Goal: Information Seeking & Learning: Learn about a topic

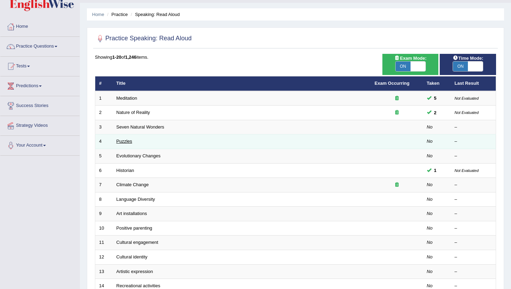
click at [129, 144] on link "Puzzles" at bounding box center [124, 141] width 16 height 5
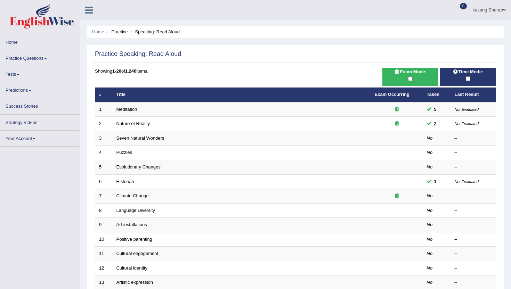
scroll to position [17, 0]
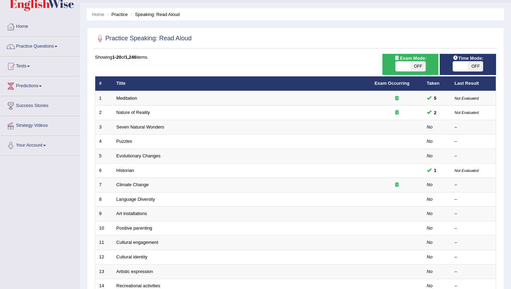
click at [405, 66] on span at bounding box center [403, 67] width 15 height 10
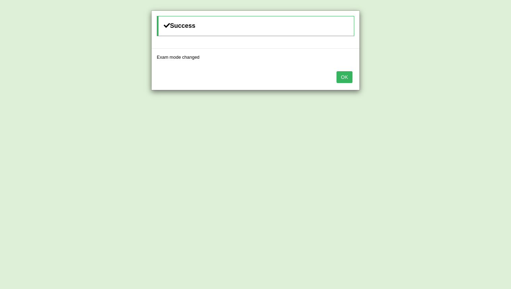
click at [351, 77] on button "OK" at bounding box center [344, 77] width 16 height 12
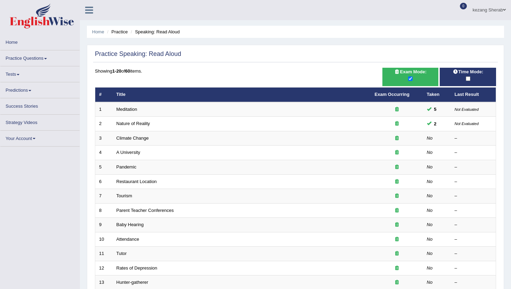
scroll to position [17, 0]
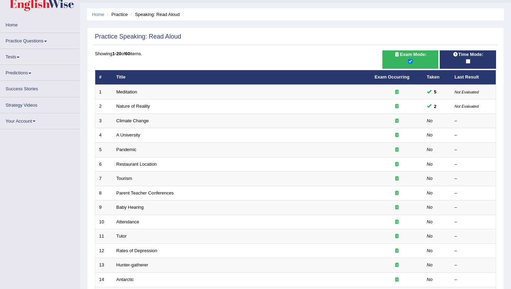
click at [461, 60] on div at bounding box center [467, 62] width 49 height 8
click at [467, 58] on span "Time Mode:" at bounding box center [468, 54] width 36 height 7
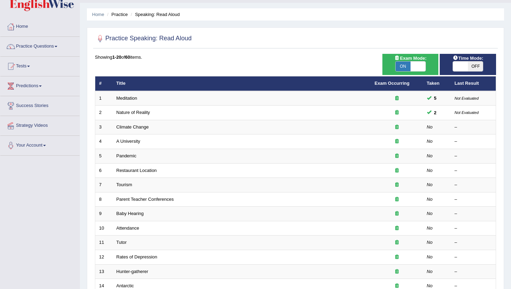
click at [475, 67] on span "OFF" at bounding box center [475, 67] width 15 height 10
checkbox input "true"
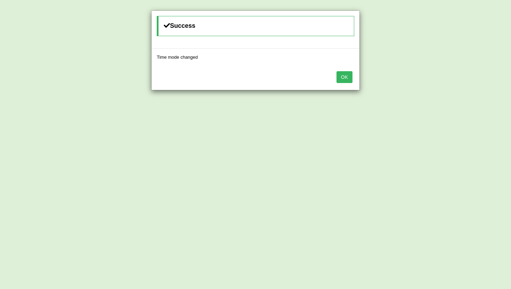
click at [344, 78] on button "OK" at bounding box center [344, 77] width 16 height 12
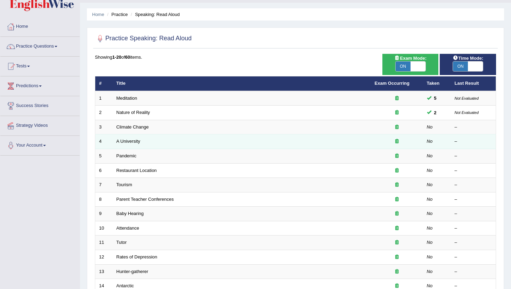
click at [154, 139] on td "A University" at bounding box center [242, 142] width 258 height 15
click at [121, 139] on link "A University" at bounding box center [128, 141] width 24 height 5
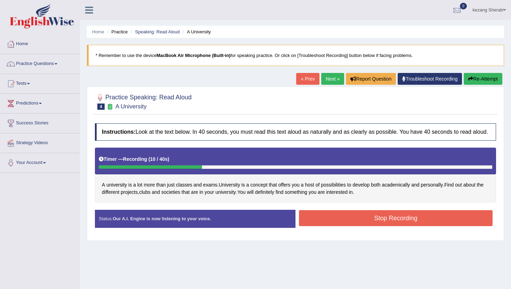
click at [328, 226] on button "Stop Recording" at bounding box center [396, 218] width 194 height 16
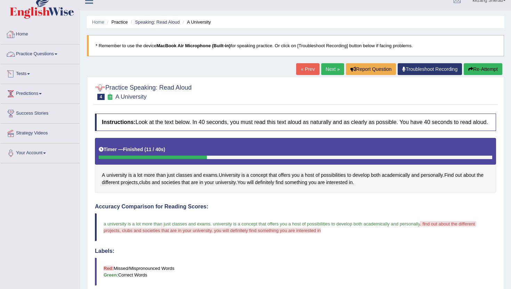
scroll to position [9, 0]
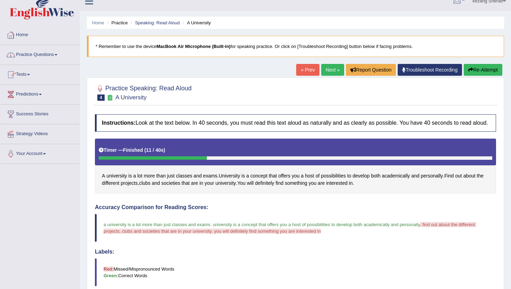
click at [43, 57] on link "Practice Questions" at bounding box center [39, 53] width 79 height 17
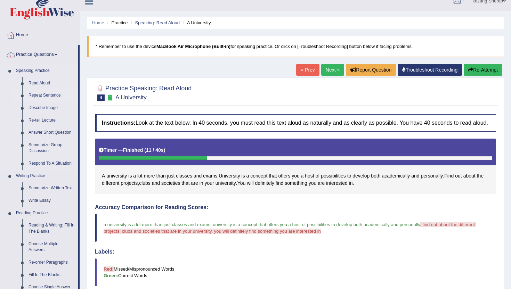
click at [47, 94] on link "Repeat Sentence" at bounding box center [51, 95] width 52 height 13
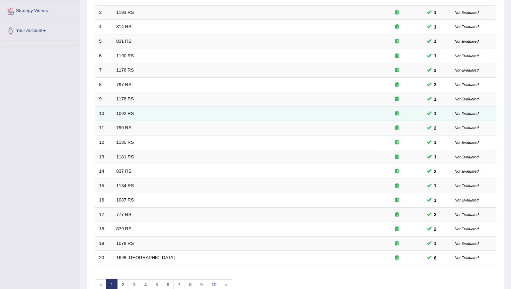
scroll to position [171, 0]
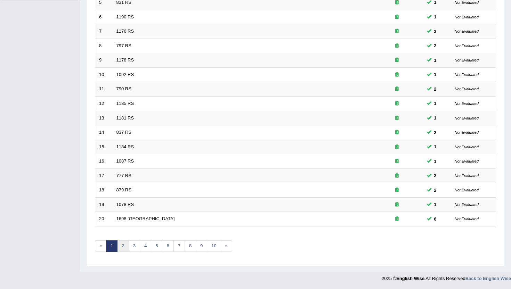
click at [124, 244] on link "2" at bounding box center [122, 246] width 11 height 11
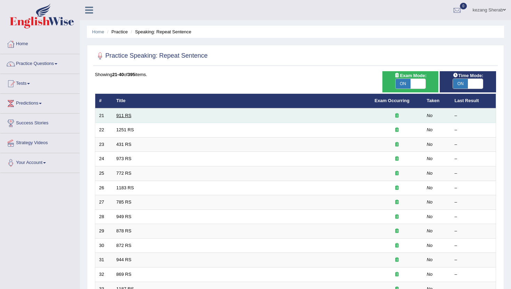
click at [124, 115] on link "911 RS" at bounding box center [123, 115] width 15 height 5
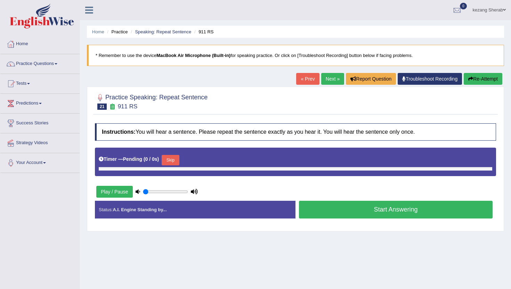
type input "0.6"
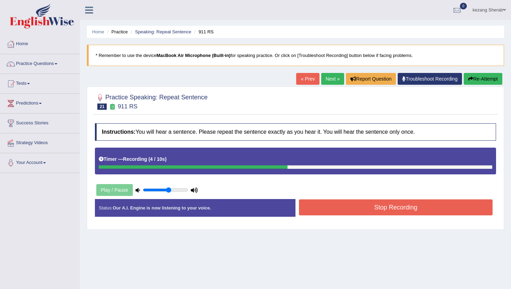
click at [378, 205] on button "Stop Recording" at bounding box center [396, 208] width 194 height 16
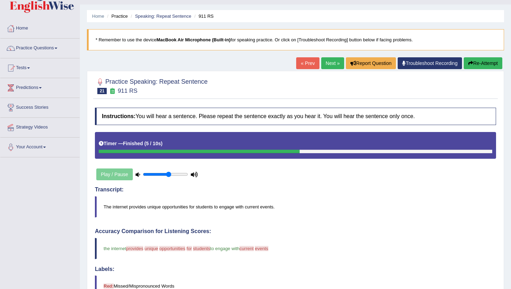
scroll to position [5, 0]
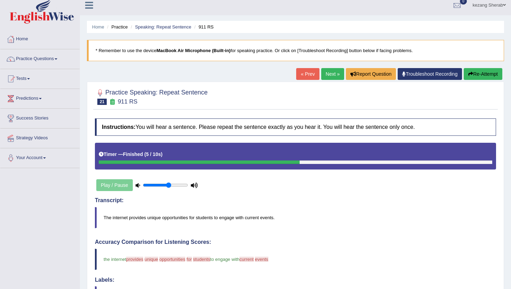
click at [470, 75] on icon "button" at bounding box center [470, 74] width 5 height 5
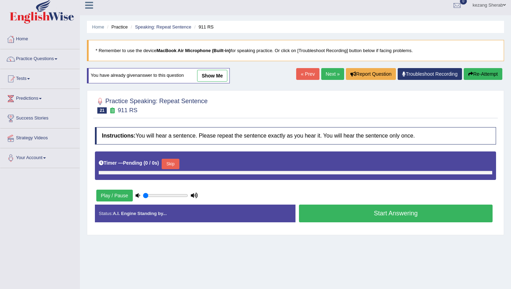
type input "0.6"
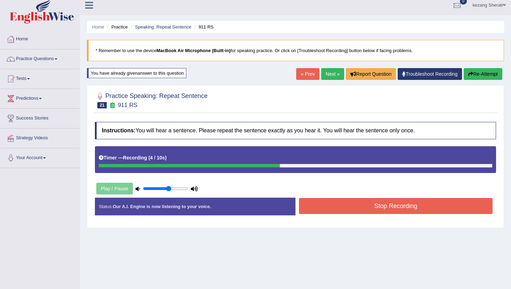
click at [372, 210] on button "Stop Recording" at bounding box center [396, 206] width 194 height 16
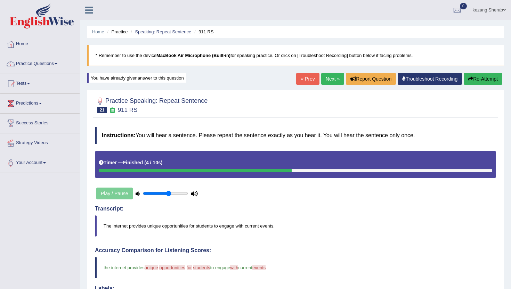
click at [323, 82] on link "Next »" at bounding box center [332, 79] width 23 height 12
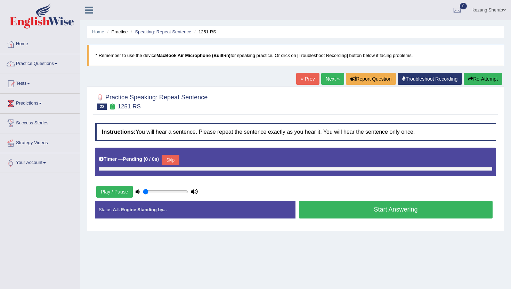
type input "0.6"
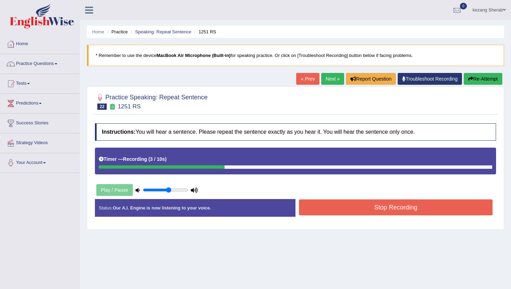
click at [370, 213] on button "Stop Recording" at bounding box center [396, 208] width 194 height 16
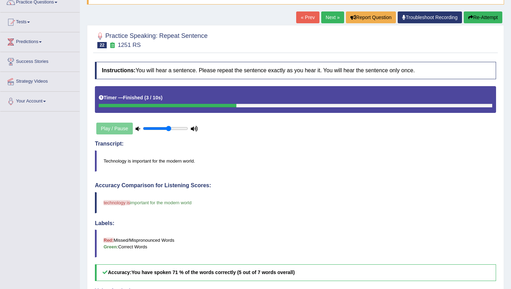
scroll to position [54, 0]
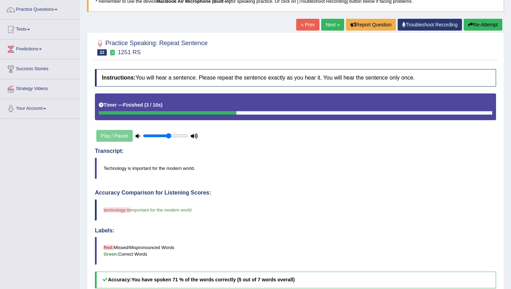
click at [473, 26] on button "Re-Attempt" at bounding box center [483, 25] width 39 height 12
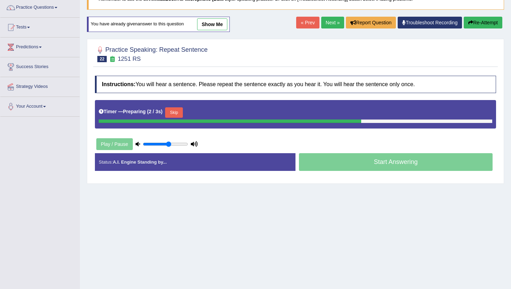
click at [176, 113] on button "Skip" at bounding box center [173, 112] width 17 height 10
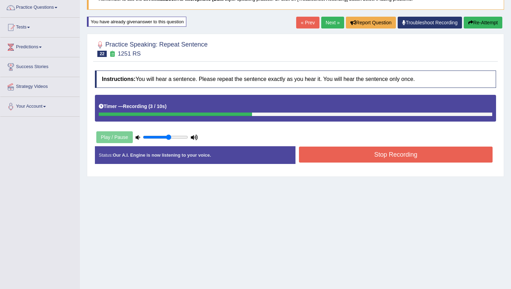
click at [373, 155] on button "Stop Recording" at bounding box center [396, 155] width 194 height 16
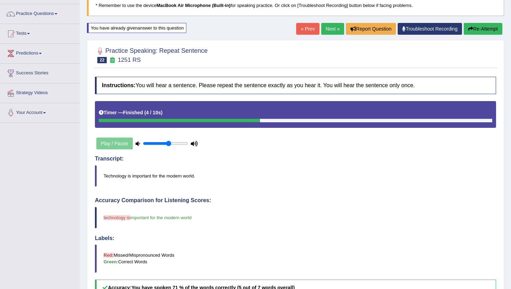
scroll to position [48, 0]
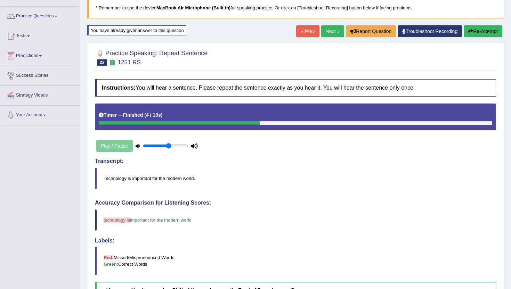
click at [468, 33] on button "Re-Attempt" at bounding box center [483, 31] width 39 height 12
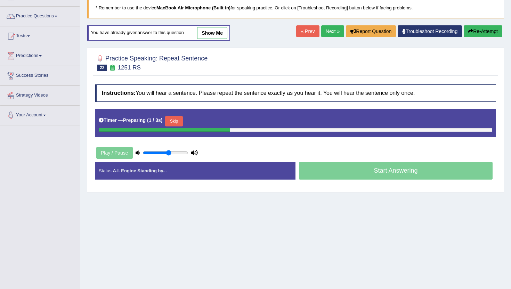
click at [176, 126] on div "Skip" at bounding box center [173, 122] width 17 height 12
click at [175, 124] on button "Skip" at bounding box center [173, 121] width 17 height 10
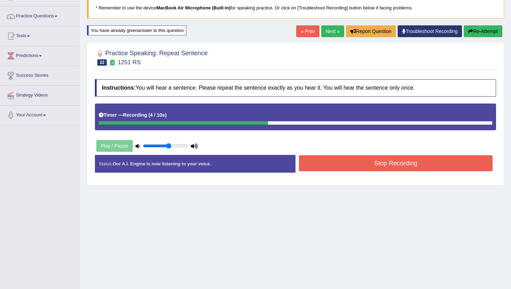
click at [354, 169] on button "Stop Recording" at bounding box center [396, 163] width 194 height 16
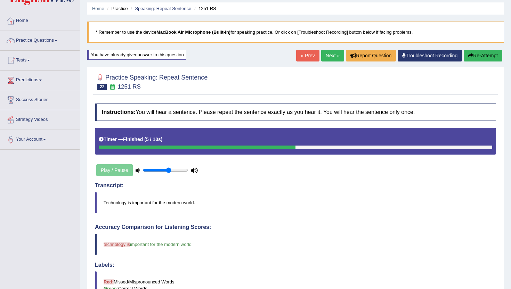
scroll to position [22, 0]
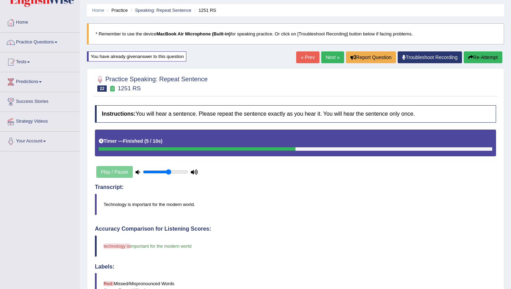
click at [475, 55] on button "Re-Attempt" at bounding box center [483, 57] width 39 height 12
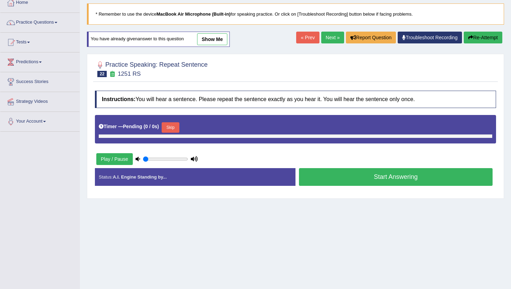
scroll to position [45, 0]
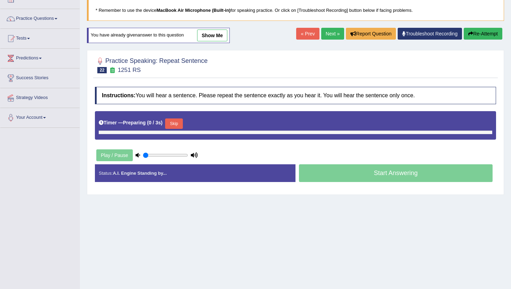
type input "0.6"
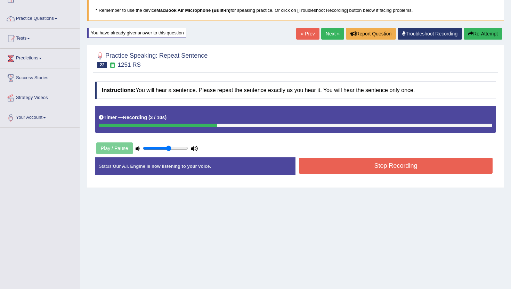
click at [364, 169] on button "Stop Recording" at bounding box center [396, 166] width 194 height 16
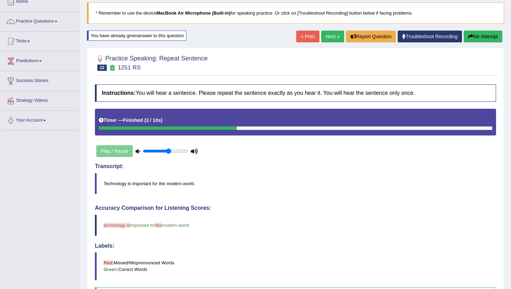
scroll to position [0, 0]
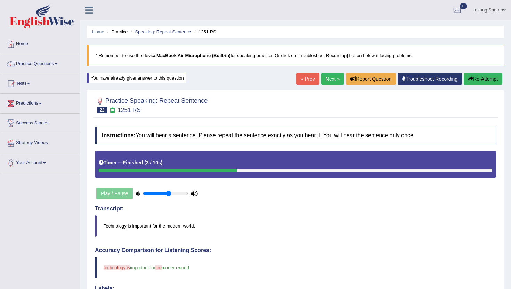
click at [480, 78] on button "Re-Attempt" at bounding box center [483, 79] width 39 height 12
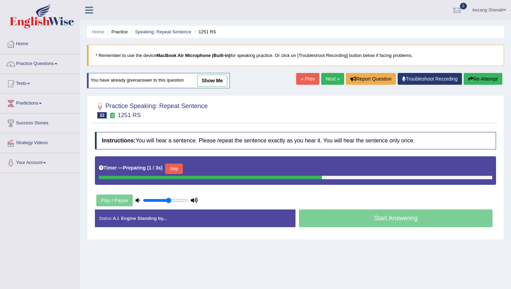
click at [172, 166] on button "Skip" at bounding box center [173, 169] width 17 height 10
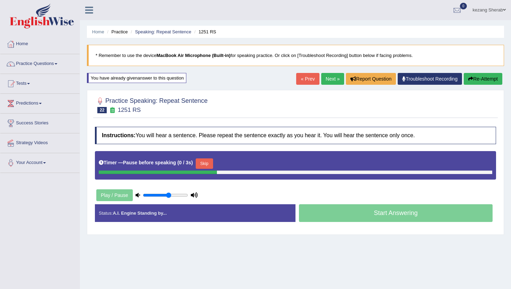
click at [206, 163] on button "Skip" at bounding box center [204, 163] width 17 height 10
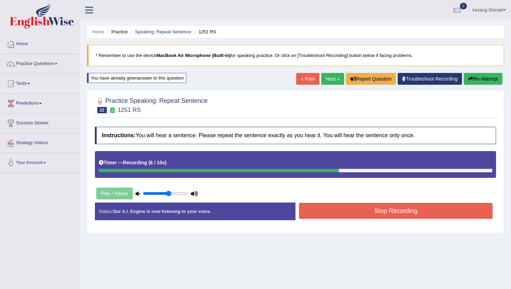
click at [361, 213] on button "Stop Recording" at bounding box center [396, 211] width 194 height 16
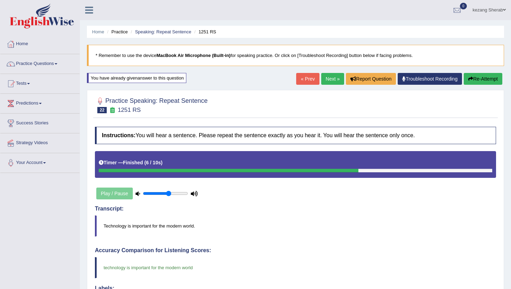
click at [483, 79] on button "Re-Attempt" at bounding box center [483, 79] width 39 height 12
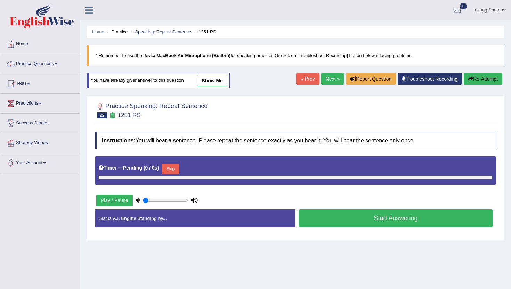
type input "0.6"
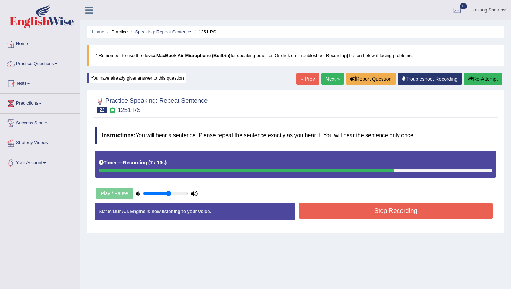
click at [362, 211] on button "Stop Recording" at bounding box center [396, 211] width 194 height 16
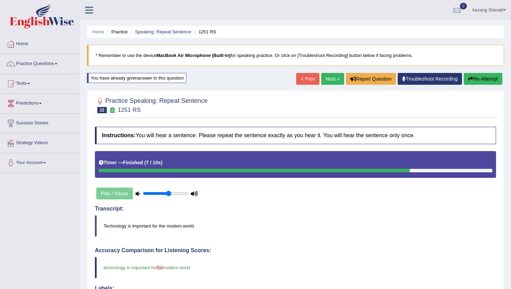
click at [331, 80] on link "Next »" at bounding box center [332, 79] width 23 height 12
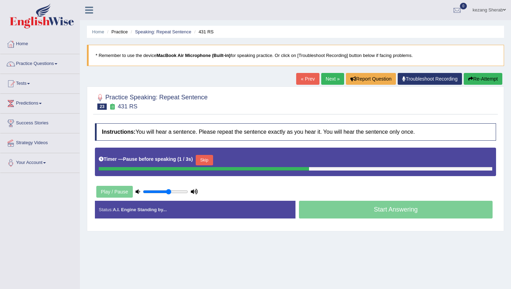
click at [205, 161] on button "Skip" at bounding box center [204, 160] width 17 height 10
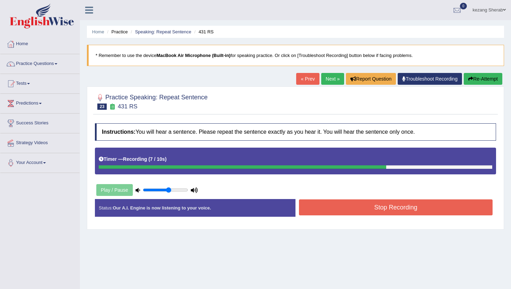
click at [369, 206] on button "Stop Recording" at bounding box center [396, 208] width 194 height 16
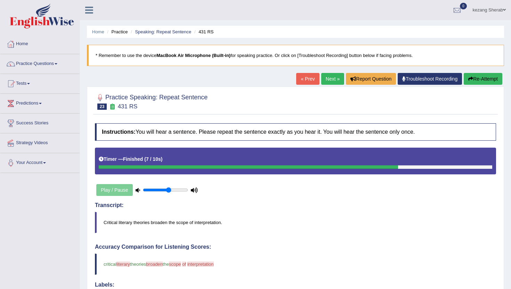
click at [474, 82] on button "Re-Attempt" at bounding box center [483, 79] width 39 height 12
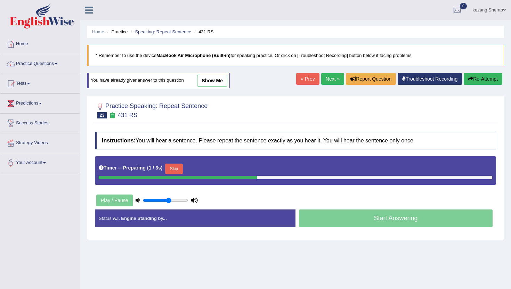
click at [178, 171] on button "Skip" at bounding box center [173, 169] width 17 height 10
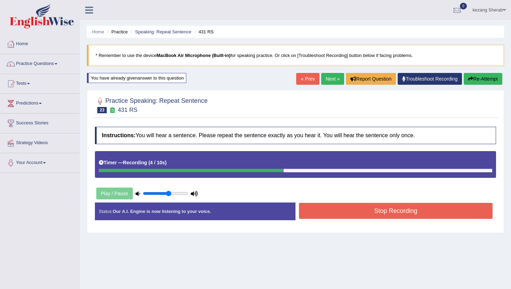
click at [363, 211] on button "Stop Recording" at bounding box center [396, 211] width 194 height 16
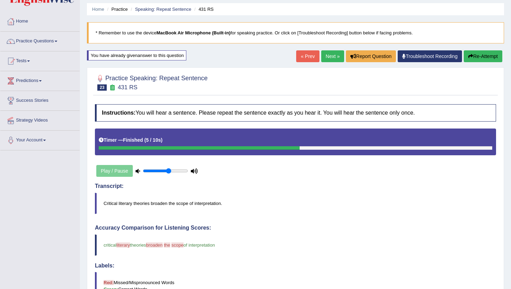
scroll to position [10, 0]
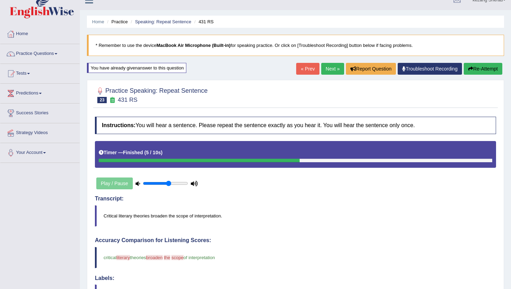
click at [327, 69] on link "Next »" at bounding box center [332, 69] width 23 height 12
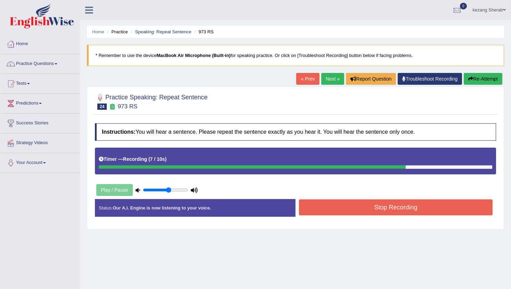
click at [371, 210] on button "Stop Recording" at bounding box center [396, 208] width 194 height 16
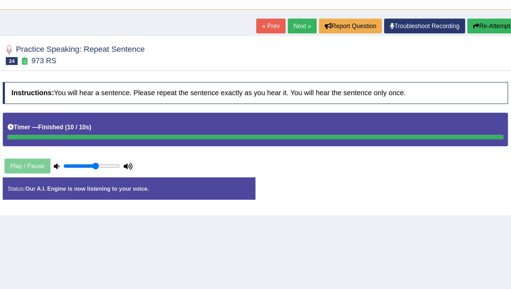
drag, startPoint x: 315, startPoint y: 191, endPoint x: 342, endPoint y: 210, distance: 33.1
click at [342, 210] on div "Status: Our A.I. Engine is now listening to your voice. Start Answering Stop Re…" at bounding box center [295, 211] width 401 height 25
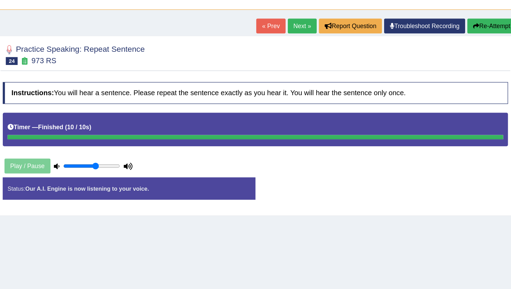
click at [342, 210] on div "Status: Our A.I. Engine is now listening to your voice. Start Answering Stop Re…" at bounding box center [295, 211] width 401 height 25
click at [328, 196] on div "Instructions: You will hear a sentence. Please repeat the sentence exactly as y…" at bounding box center [295, 173] width 405 height 106
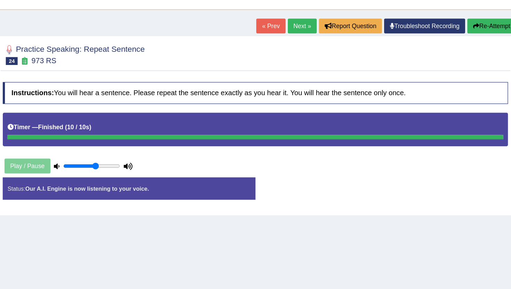
click at [328, 196] on div "Instructions: You will hear a sentence. Please repeat the sentence exactly as y…" at bounding box center [295, 173] width 405 height 106
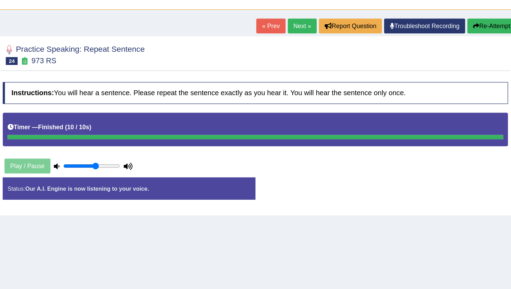
click at [328, 196] on div "Instructions: You will hear a sentence. Please repeat the sentence exactly as y…" at bounding box center [295, 173] width 405 height 106
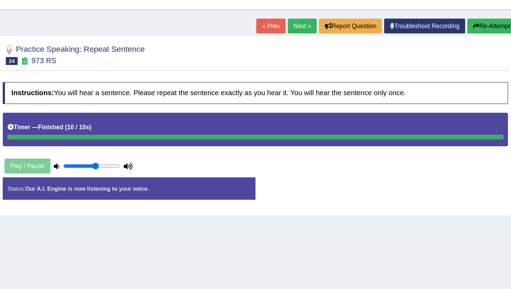
click at [328, 196] on div "Instructions: You will hear a sentence. Please repeat the sentence exactly as y…" at bounding box center [295, 173] width 405 height 106
click at [268, 189] on div "Instructions: You will hear a sentence. Please repeat the sentence exactly as y…" at bounding box center [295, 173] width 405 height 106
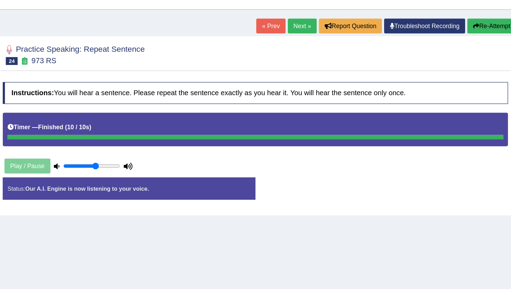
click at [268, 189] on div "Instructions: You will hear a sentence. Please repeat the sentence exactly as y…" at bounding box center [295, 173] width 405 height 106
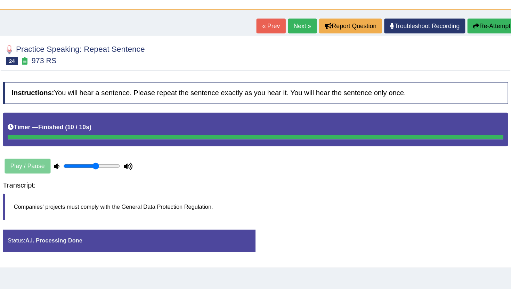
click at [270, 190] on div "Saving your answer..." at bounding box center [255, 144] width 511 height 289
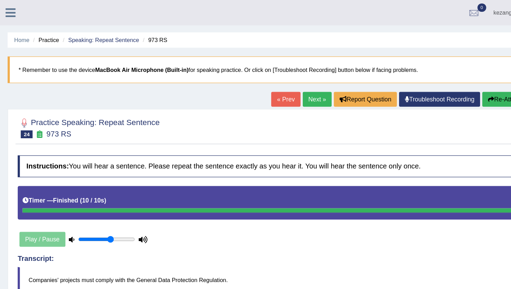
click at [468, 79] on icon "button" at bounding box center [470, 78] width 5 height 5
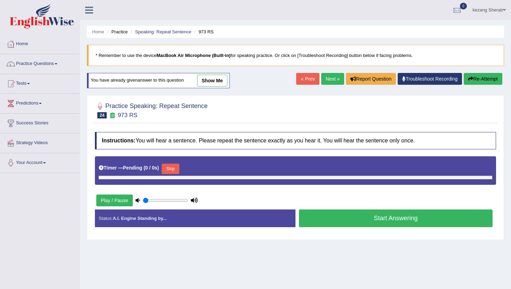
type input "0.6"
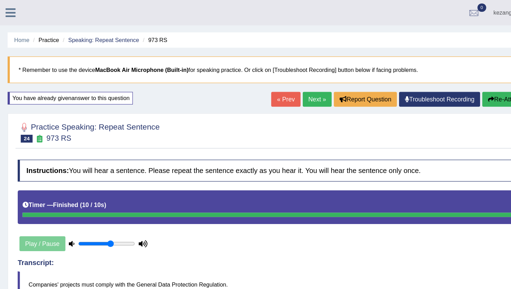
click at [323, 78] on link "Next »" at bounding box center [332, 79] width 23 height 12
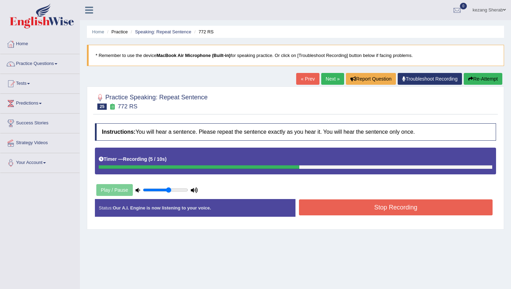
click at [359, 207] on button "Stop Recording" at bounding box center [396, 208] width 194 height 16
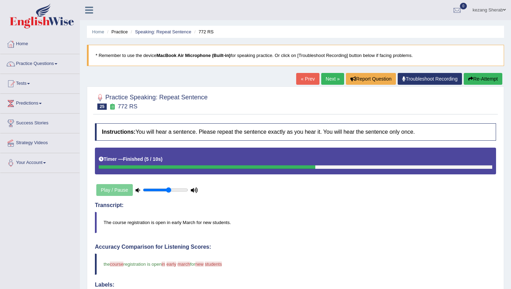
click at [326, 79] on link "Next »" at bounding box center [332, 79] width 23 height 12
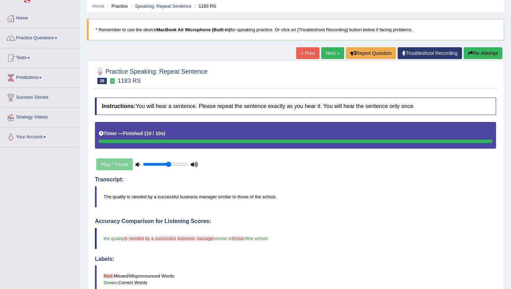
scroll to position [23, 0]
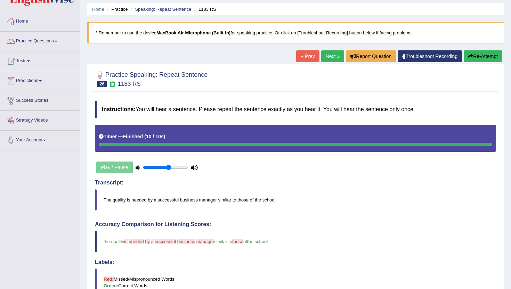
click at [325, 60] on link "Next »" at bounding box center [332, 56] width 23 height 12
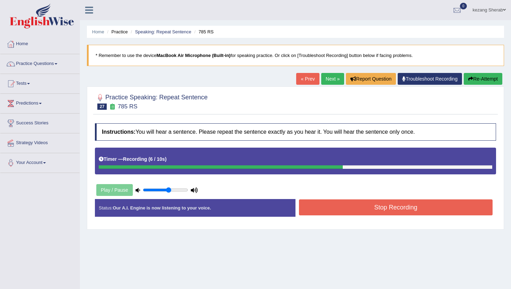
click at [351, 210] on button "Stop Recording" at bounding box center [396, 208] width 194 height 16
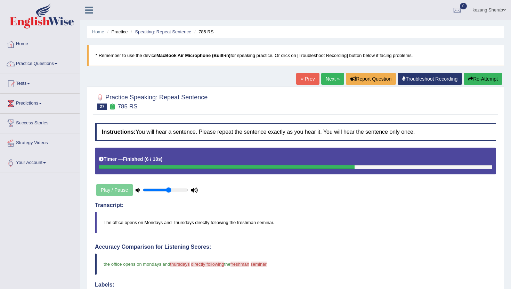
click at [324, 78] on link "Next »" at bounding box center [332, 79] width 23 height 12
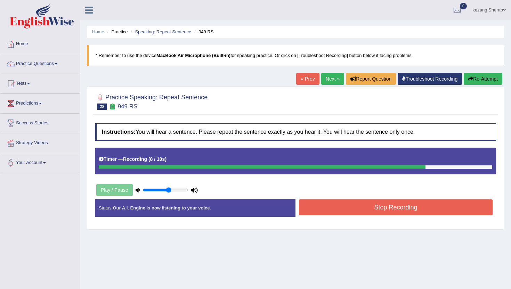
click at [364, 210] on button "Stop Recording" at bounding box center [396, 208] width 194 height 16
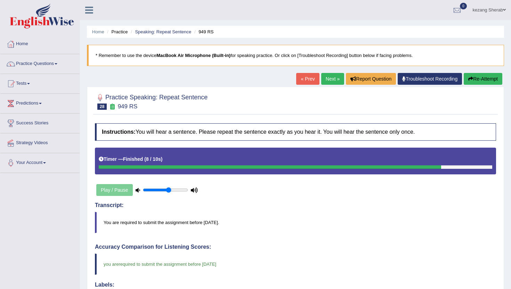
click at [328, 79] on link "Next »" at bounding box center [332, 79] width 23 height 12
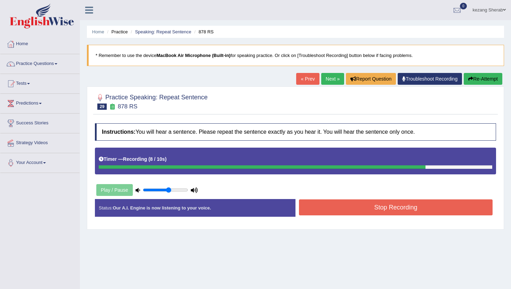
click at [348, 208] on button "Stop Recording" at bounding box center [396, 208] width 194 height 16
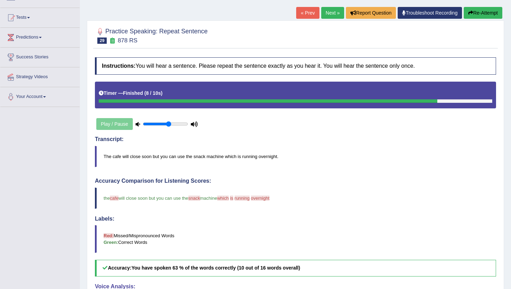
scroll to position [51, 0]
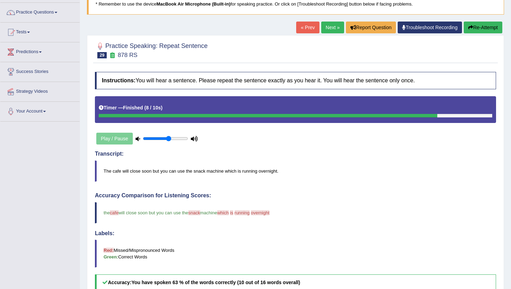
click at [326, 30] on link "Next »" at bounding box center [332, 28] width 23 height 12
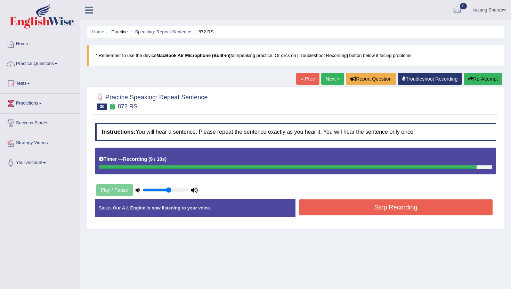
click at [382, 210] on button "Stop Recording" at bounding box center [396, 208] width 194 height 16
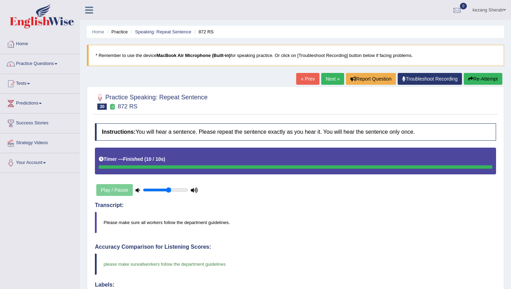
click at [323, 78] on link "Next »" at bounding box center [332, 79] width 23 height 12
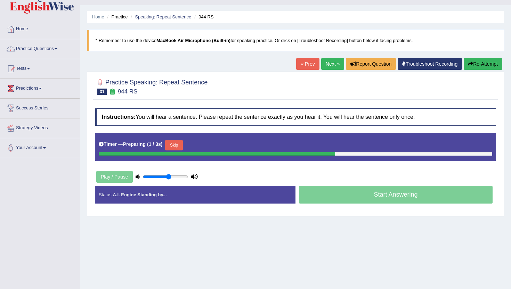
scroll to position [21, 0]
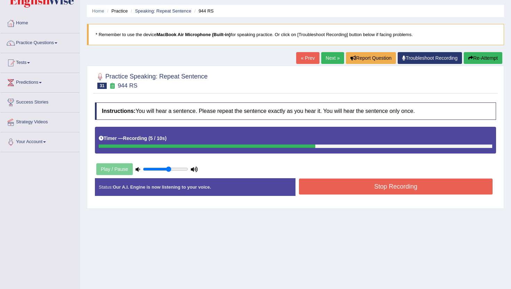
click at [343, 189] on button "Stop Recording" at bounding box center [396, 187] width 194 height 16
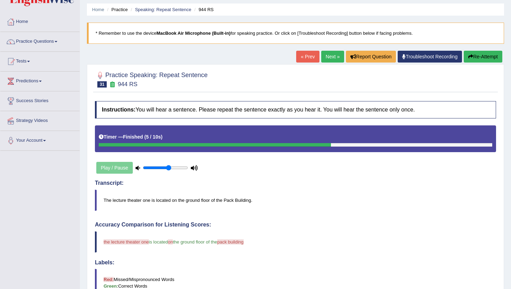
scroll to position [0, 0]
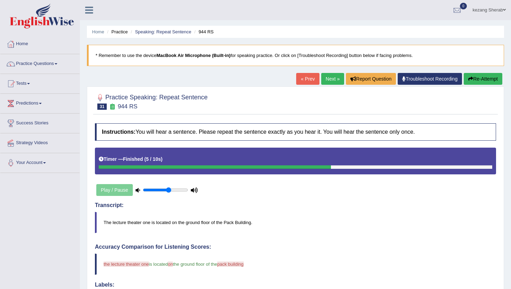
click at [473, 80] on button "Re-Attempt" at bounding box center [483, 79] width 39 height 12
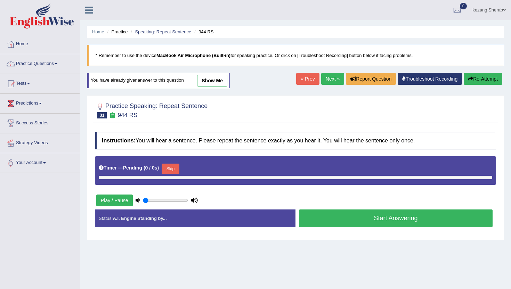
type input "0.6"
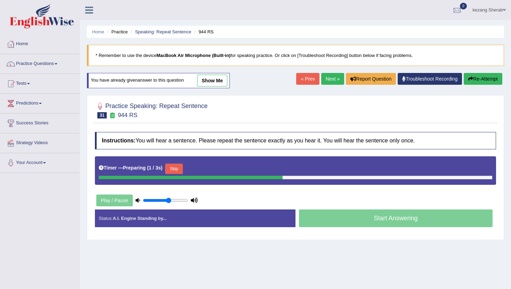
click at [176, 167] on button "Skip" at bounding box center [173, 169] width 17 height 10
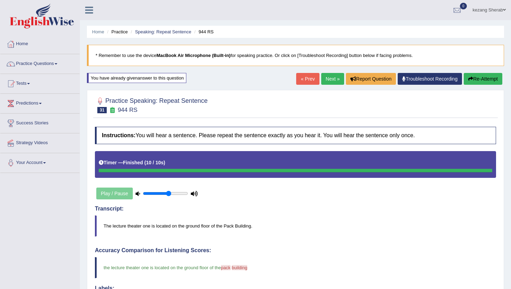
click at [324, 81] on link "Next »" at bounding box center [332, 79] width 23 height 12
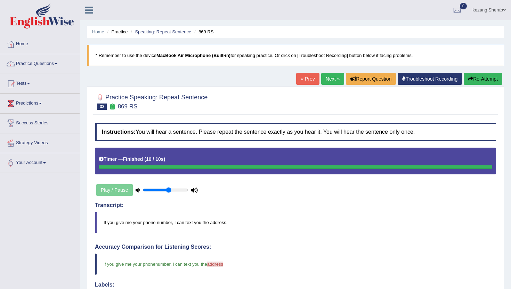
click at [324, 80] on link "Next »" at bounding box center [332, 79] width 23 height 12
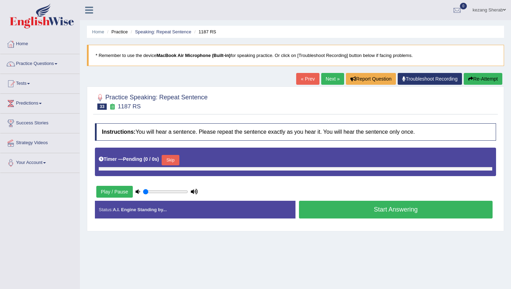
type input "0.6"
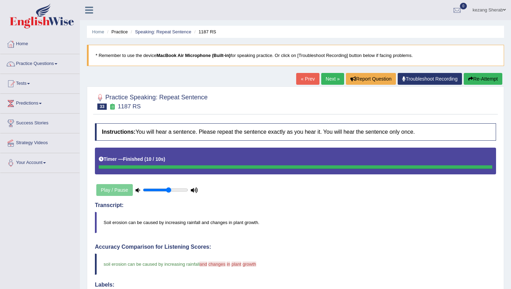
click at [324, 80] on link "Next »" at bounding box center [332, 79] width 23 height 12
click at [327, 80] on link "Next »" at bounding box center [332, 79] width 23 height 12
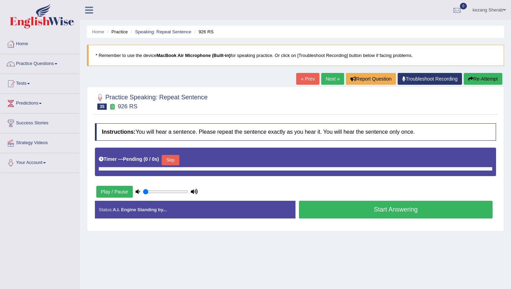
type input "0.6"
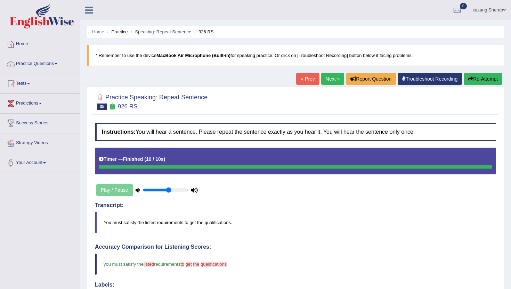
click at [331, 77] on link "Next »" at bounding box center [332, 79] width 23 height 12
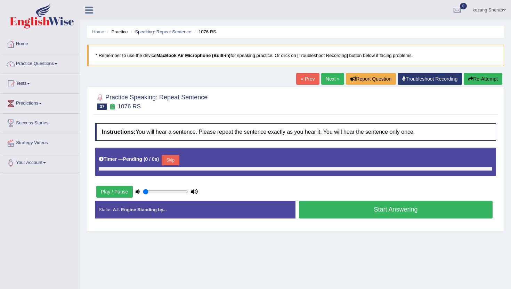
type input "0.6"
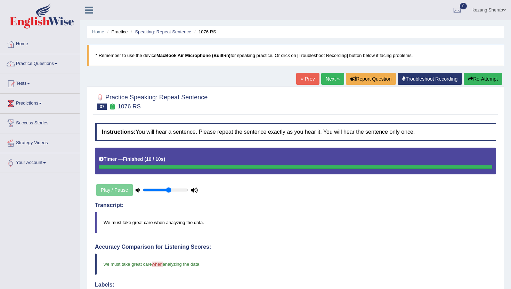
click at [324, 77] on link "Next »" at bounding box center [332, 79] width 23 height 12
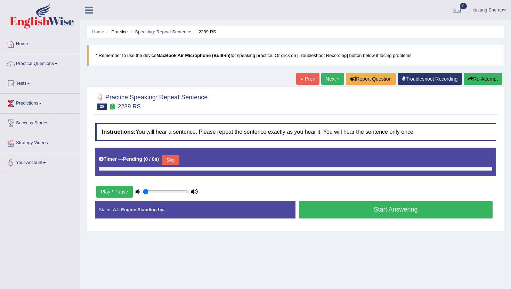
type input "0.6"
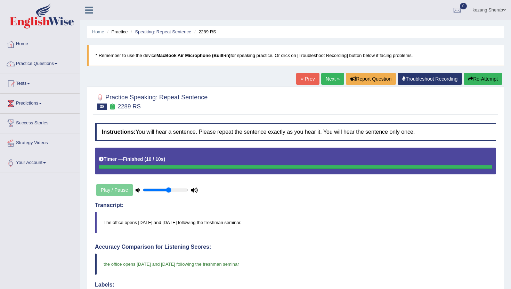
click at [328, 76] on link "Next »" at bounding box center [332, 79] width 23 height 12
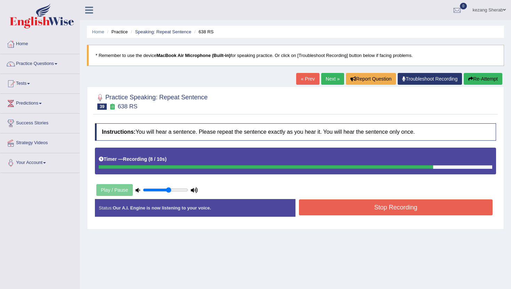
click at [374, 214] on button "Stop Recording" at bounding box center [396, 208] width 194 height 16
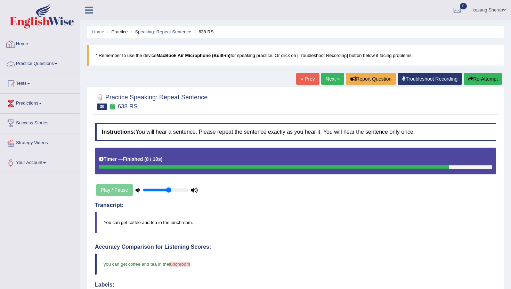
click at [44, 64] on link "Practice Questions" at bounding box center [39, 62] width 79 height 17
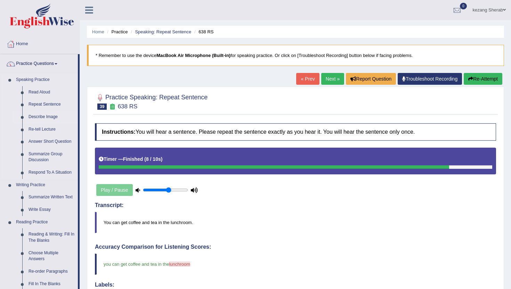
click at [50, 116] on link "Describe Image" at bounding box center [51, 117] width 52 height 13
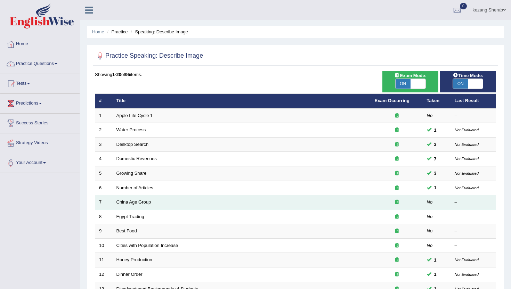
click at [138, 201] on link "China Age Group" at bounding box center [133, 202] width 35 height 5
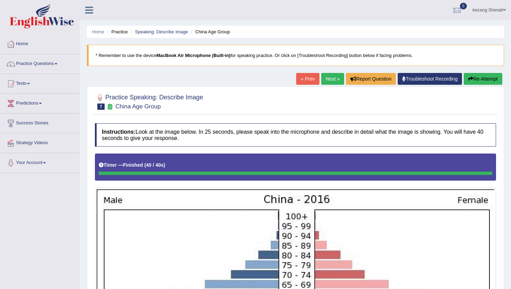
click at [325, 78] on link "Next »" at bounding box center [332, 79] width 23 height 12
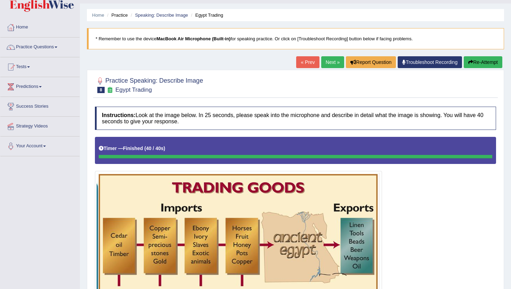
scroll to position [10, 0]
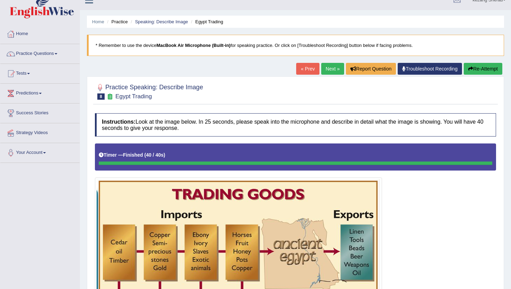
click at [478, 71] on button "Re-Attempt" at bounding box center [483, 69] width 39 height 12
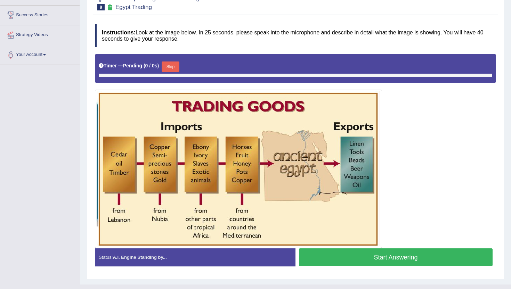
scroll to position [121, 0]
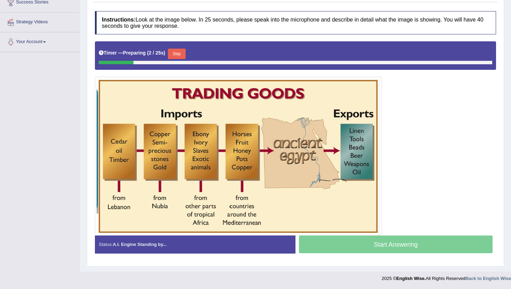
click at [177, 54] on button "Skip" at bounding box center [176, 54] width 17 height 10
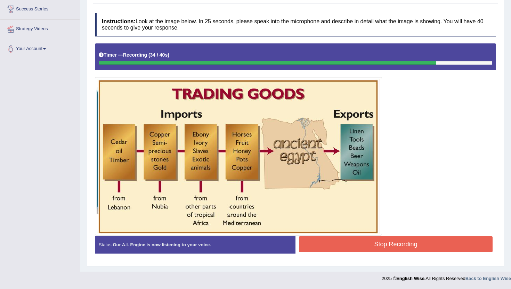
click at [398, 246] on button "Stop Recording" at bounding box center [396, 244] width 194 height 16
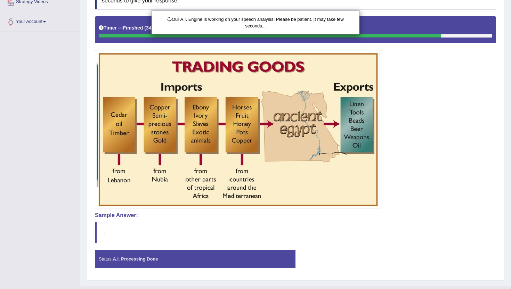
scroll to position [155, 0]
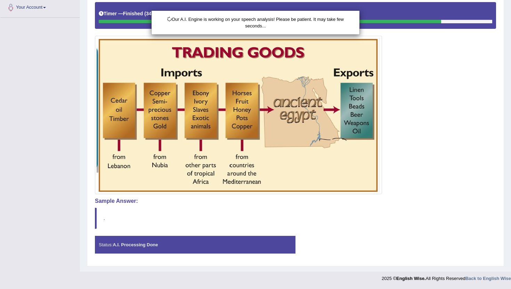
click at [147, 243] on div "Our A.I. Engine is working on your speech analysis! Please be patient. It may t…" at bounding box center [255, 144] width 511 height 289
click at [146, 197] on div "Our A.I. Engine is working on your speech analysis! Please be patient. It may t…" at bounding box center [255, 144] width 511 height 289
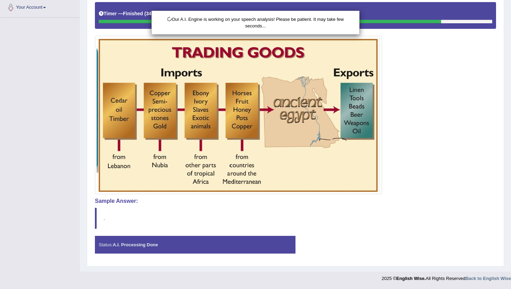
click at [146, 197] on div "Our A.I. Engine is working on your speech analysis! Please be patient. It may t…" at bounding box center [255, 144] width 511 height 289
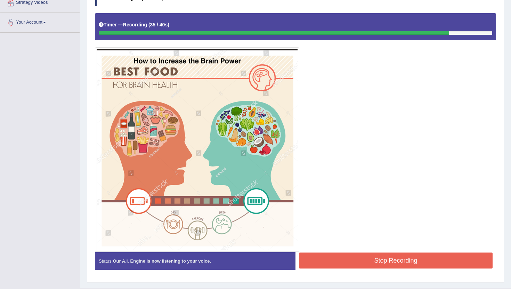
scroll to position [157, 0]
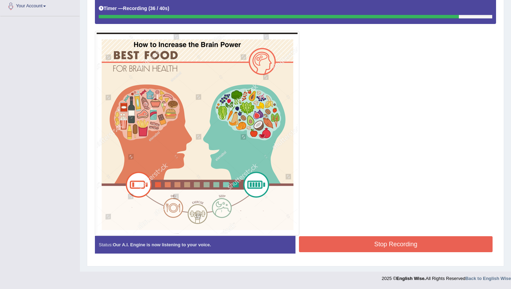
click at [365, 247] on button "Stop Recording" at bounding box center [396, 244] width 194 height 16
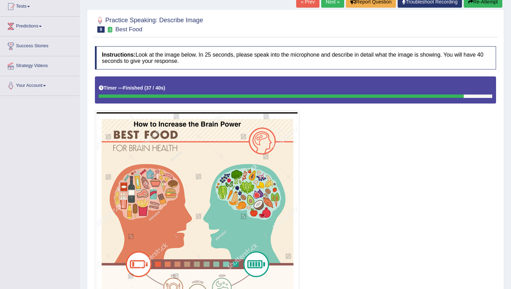
scroll to position [0, 0]
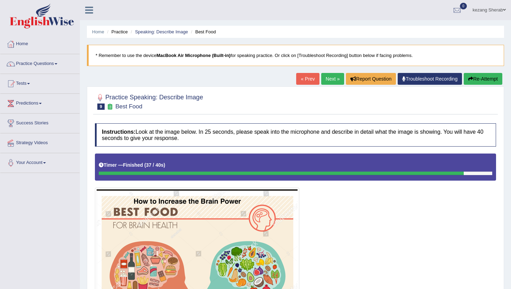
click at [485, 76] on button "Re-Attempt" at bounding box center [483, 79] width 39 height 12
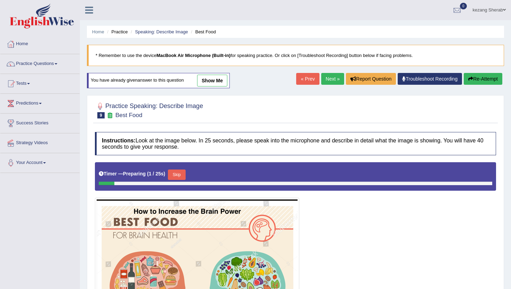
click at [178, 177] on button "Skip" at bounding box center [176, 175] width 17 height 10
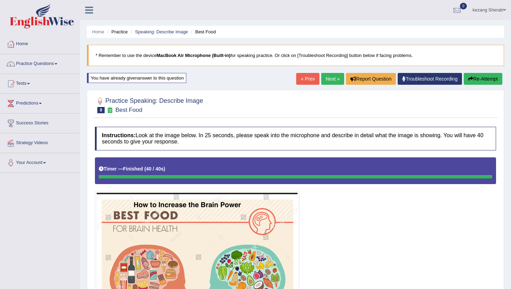
click at [324, 81] on link "Next »" at bounding box center [332, 79] width 23 height 12
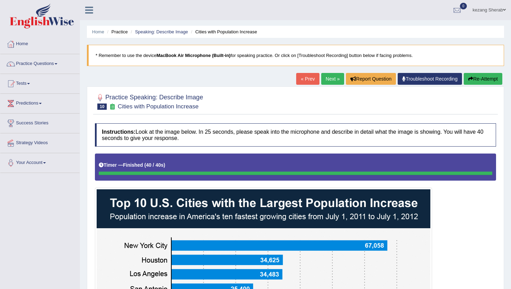
click at [476, 79] on button "Re-Attempt" at bounding box center [483, 79] width 39 height 12
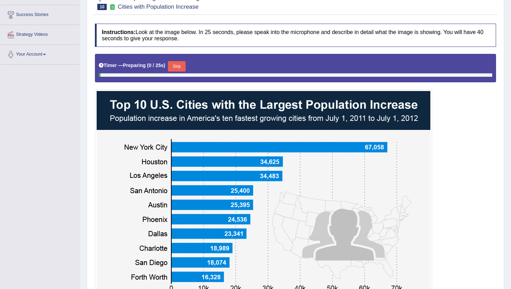
scroll to position [109, 0]
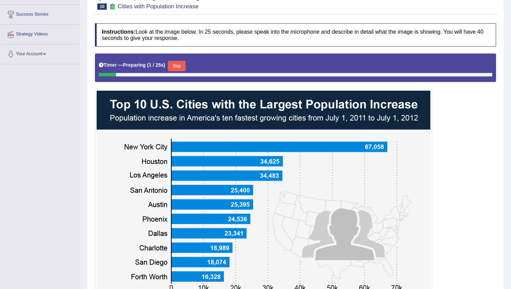
click at [178, 62] on button "Skip" at bounding box center [176, 66] width 17 height 10
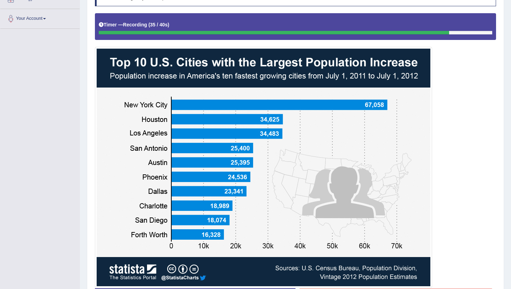
scroll to position [197, 0]
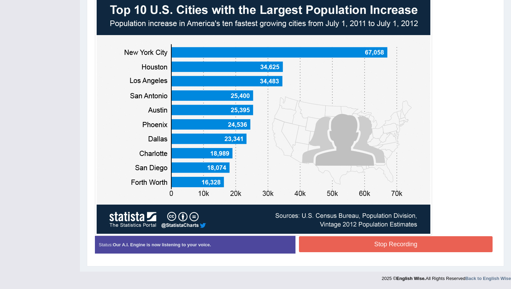
click at [379, 243] on button "Stop Recording" at bounding box center [396, 244] width 194 height 16
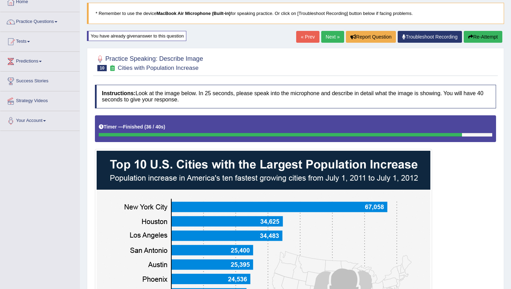
scroll to position [19, 0]
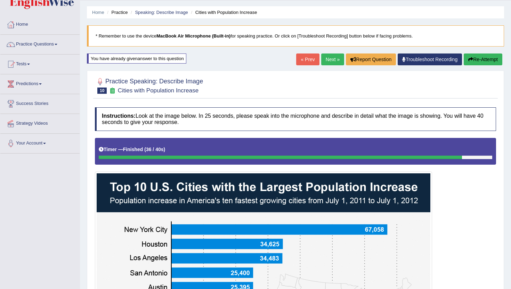
click at [473, 58] on button "Re-Attempt" at bounding box center [483, 60] width 39 height 12
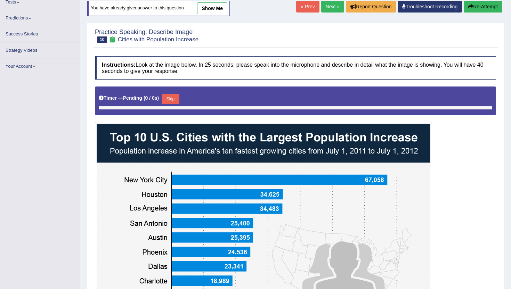
scroll to position [81, 0]
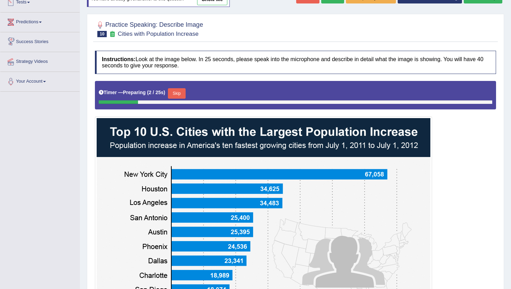
click at [176, 92] on button "Skip" at bounding box center [176, 93] width 17 height 10
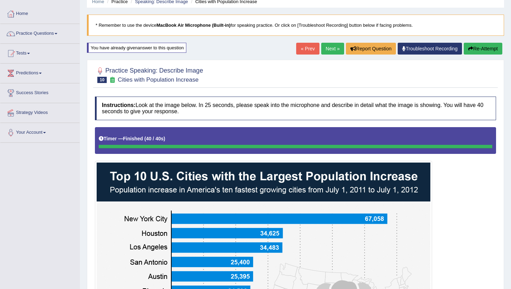
scroll to position [9, 0]
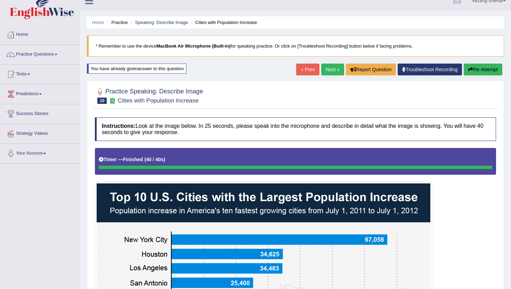
click at [323, 70] on link "Next »" at bounding box center [332, 70] width 23 height 12
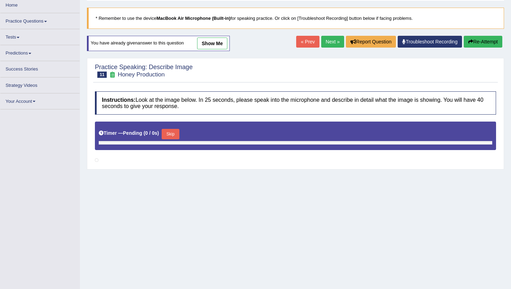
scroll to position [35, 0]
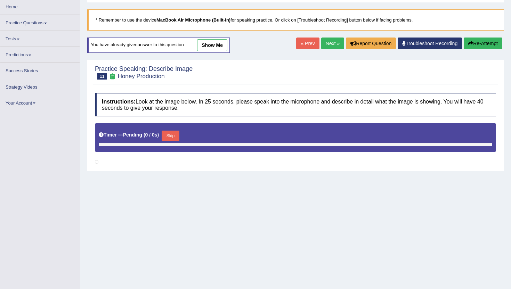
click at [326, 42] on link "Next »" at bounding box center [332, 44] width 23 height 12
click at [325, 44] on link "Next »" at bounding box center [332, 44] width 23 height 12
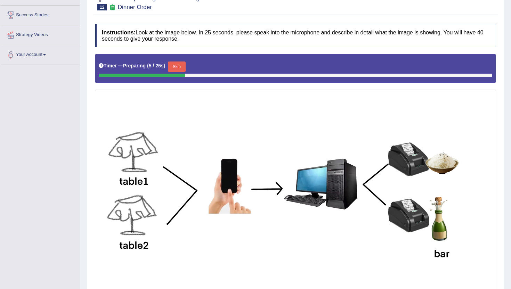
scroll to position [109, 0]
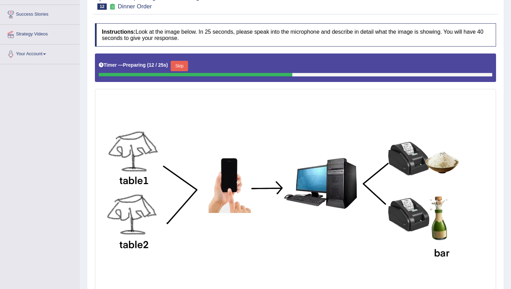
click at [185, 67] on button "Skip" at bounding box center [179, 66] width 17 height 10
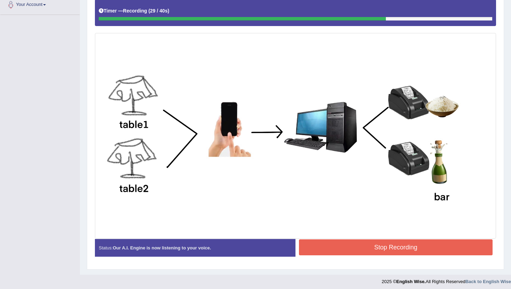
scroll to position [162, 0]
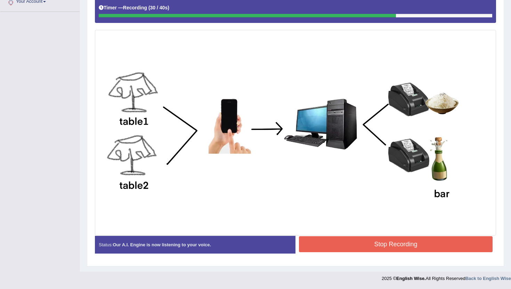
click at [354, 250] on button "Stop Recording" at bounding box center [396, 244] width 194 height 16
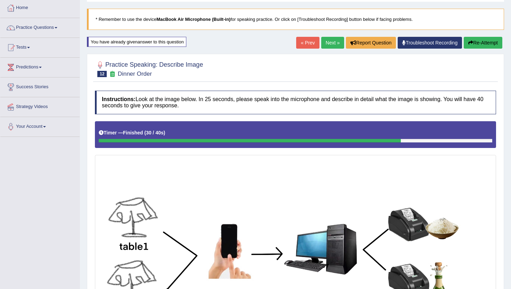
scroll to position [3, 0]
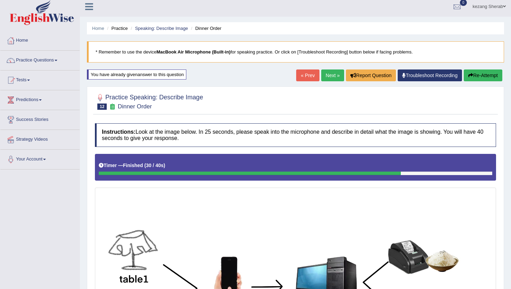
click at [328, 74] on link "Next »" at bounding box center [332, 76] width 23 height 12
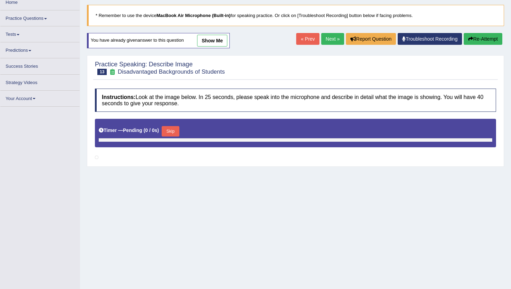
scroll to position [39, 0]
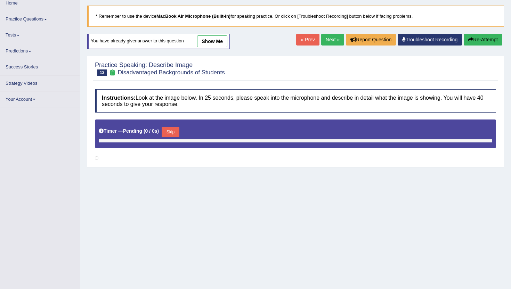
click at [329, 40] on link "Next »" at bounding box center [332, 40] width 23 height 12
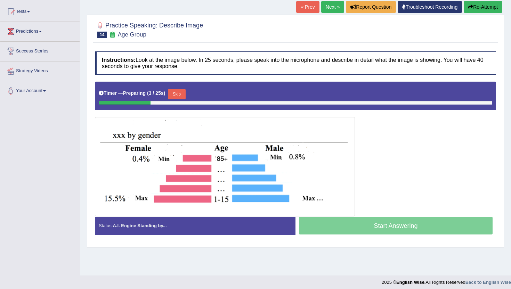
scroll to position [69, 0]
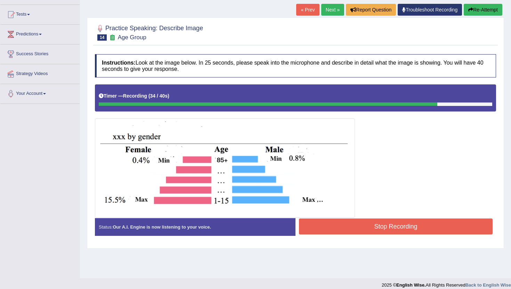
click at [391, 231] on button "Stop Recording" at bounding box center [396, 227] width 194 height 16
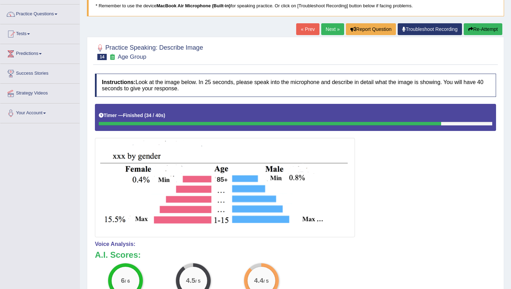
scroll to position [0, 0]
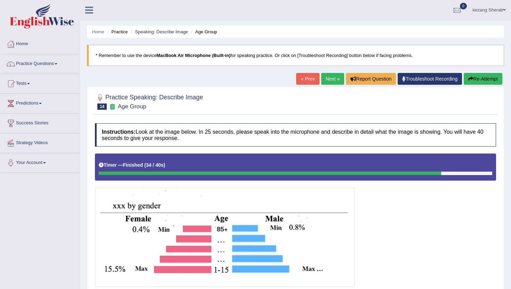
click at [330, 75] on link "Next »" at bounding box center [332, 79] width 23 height 12
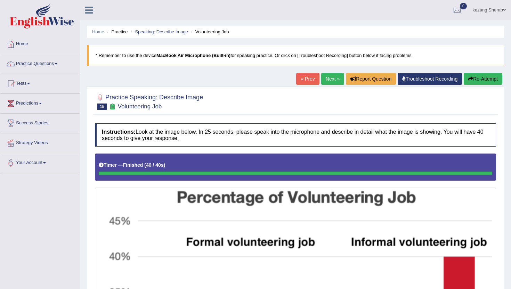
click at [471, 83] on button "Re-Attempt" at bounding box center [483, 79] width 39 height 12
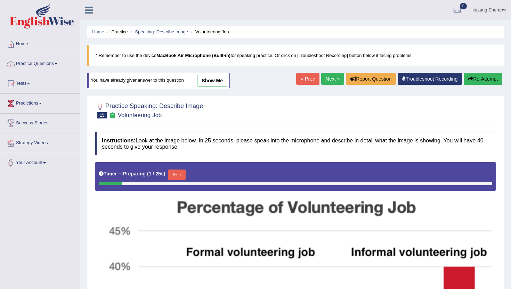
click at [183, 176] on button "Skip" at bounding box center [176, 175] width 17 height 10
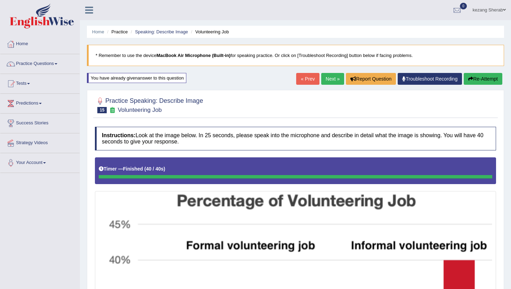
click at [324, 78] on link "Next »" at bounding box center [332, 79] width 23 height 12
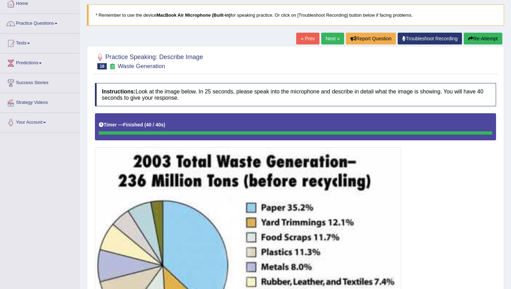
scroll to position [35, 0]
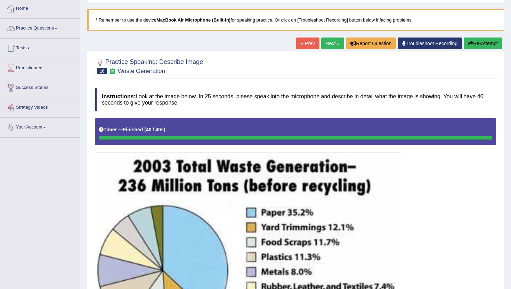
click at [331, 42] on link "Next »" at bounding box center [332, 44] width 23 height 12
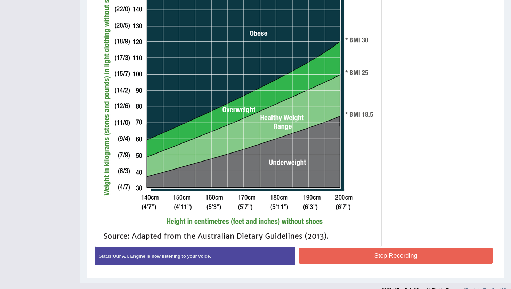
scroll to position [239, 0]
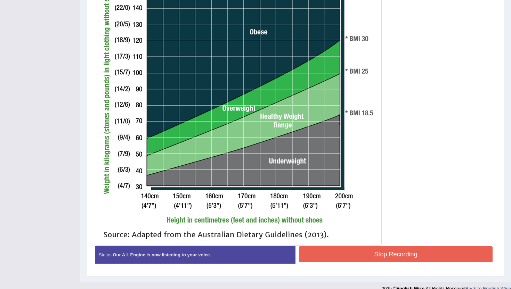
click at [371, 254] on button "Stop Recording" at bounding box center [396, 254] width 194 height 16
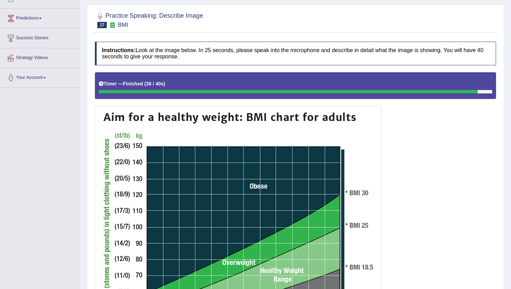
scroll to position [0, 0]
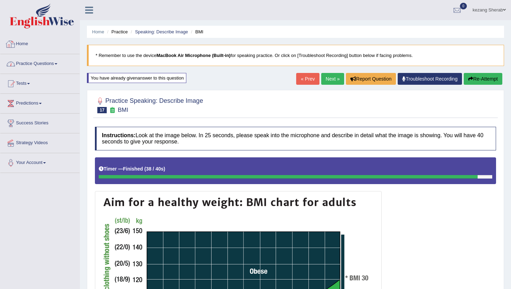
click at [44, 70] on link "Practice Questions" at bounding box center [39, 62] width 79 height 17
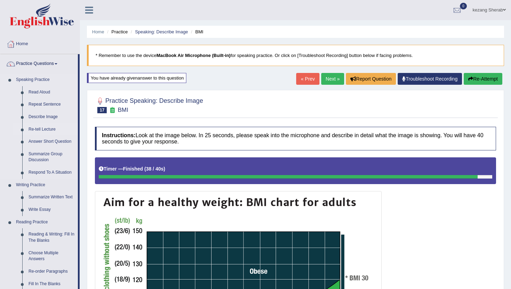
click at [33, 130] on link "Re-tell Lecture" at bounding box center [51, 129] width 52 height 13
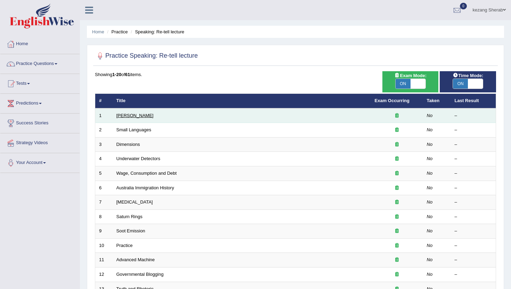
click at [135, 117] on link "[PERSON_NAME]" at bounding box center [134, 115] width 37 height 5
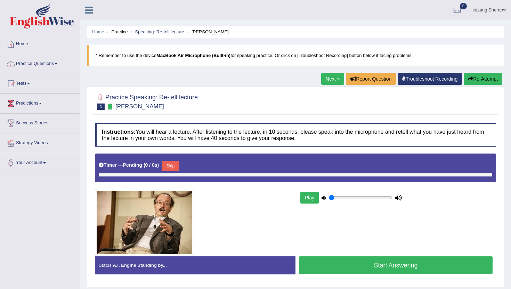
type input "0.6"
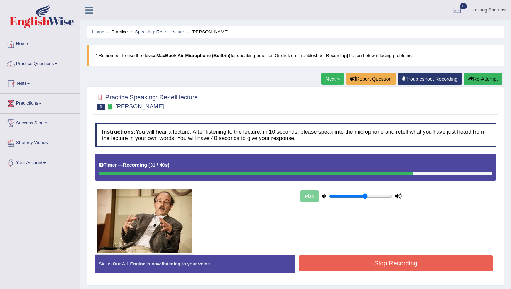
click at [397, 270] on button "Stop Recording" at bounding box center [396, 263] width 194 height 16
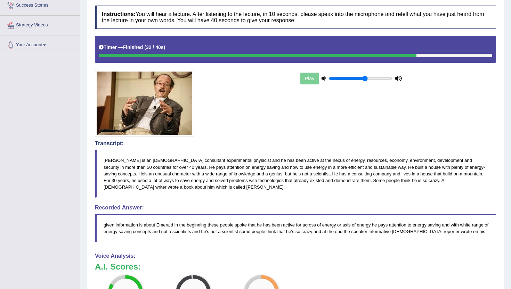
scroll to position [48, 0]
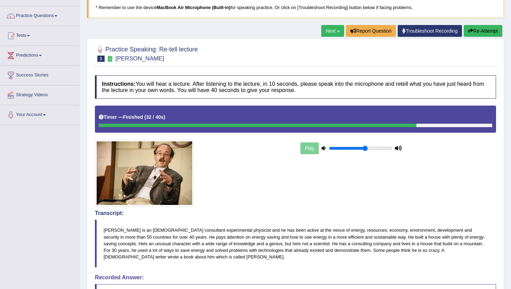
click at [324, 33] on link "Next »" at bounding box center [332, 31] width 23 height 12
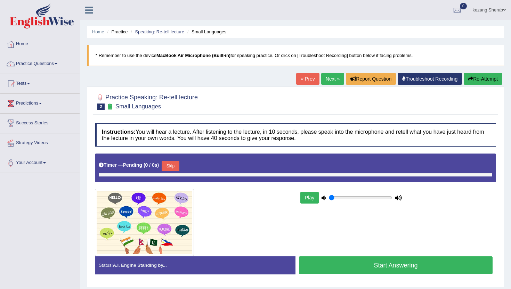
click at [310, 199] on button "Play" at bounding box center [309, 198] width 18 height 12
click at [315, 200] on button "Play" at bounding box center [309, 198] width 18 height 12
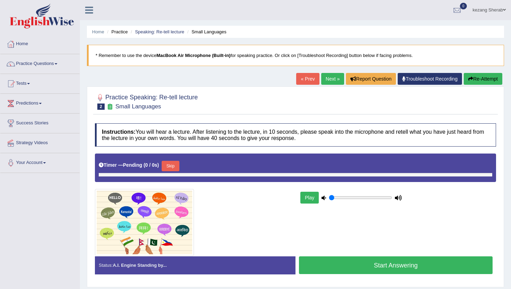
click at [315, 200] on button "Play" at bounding box center [309, 198] width 18 height 12
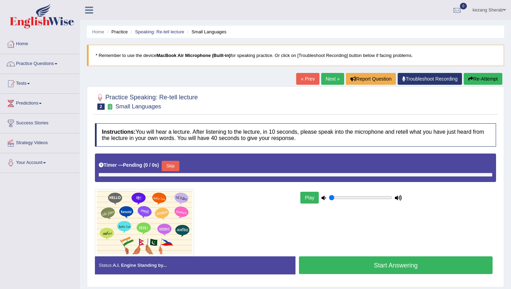
click at [318, 197] on button "Play" at bounding box center [309, 198] width 18 height 12
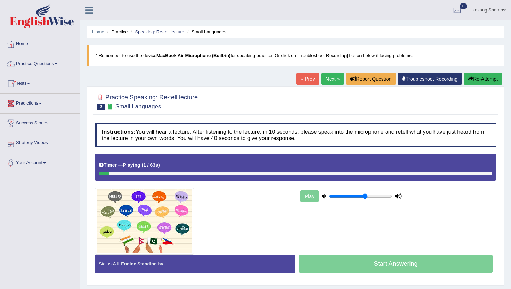
click at [109, 175] on div at bounding box center [295, 173] width 393 height 3
click at [107, 173] on div at bounding box center [104, 173] width 10 height 3
click at [308, 197] on div "Play" at bounding box center [351, 196] width 104 height 17
click at [369, 197] on input "range" at bounding box center [360, 197] width 63 height 6
click at [377, 196] on input "range" at bounding box center [360, 197] width 63 height 6
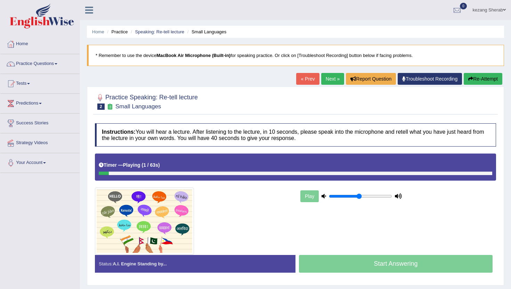
click at [357, 195] on input "range" at bounding box center [360, 197] width 63 height 6
type input "0.7"
click at [370, 195] on input "range" at bounding box center [360, 197] width 63 height 6
click at [238, 202] on div at bounding box center [193, 221] width 204 height 67
click at [113, 172] on div at bounding box center [295, 173] width 393 height 3
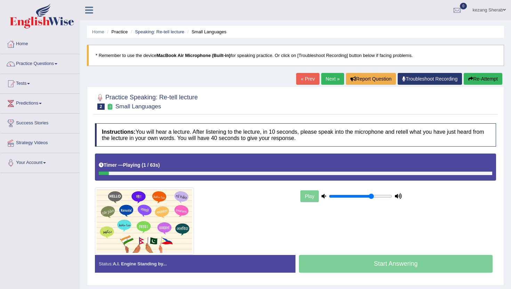
click at [106, 161] on div "Timer — Playing ( 1 / 63s ) Skip" at bounding box center [295, 165] width 393 height 12
click at [106, 174] on div at bounding box center [104, 173] width 10 height 3
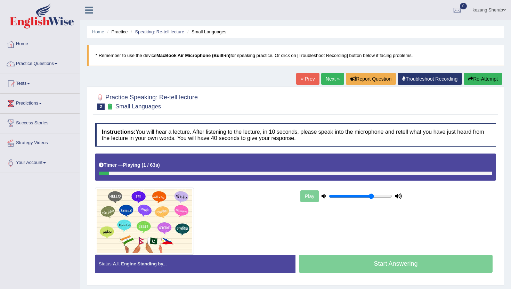
click at [106, 174] on div at bounding box center [104, 173] width 10 height 3
click at [217, 171] on div "Timer — Playing ( 9 / 63s ) Skip" at bounding box center [295, 165] width 393 height 12
click at [214, 162] on div "Timer — Playing ( 9 / 63s ) Skip" at bounding box center [295, 165] width 393 height 12
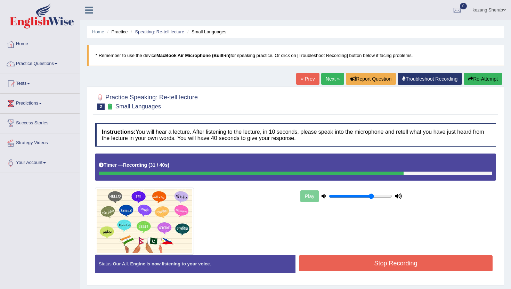
click at [363, 263] on button "Stop Recording" at bounding box center [396, 263] width 194 height 16
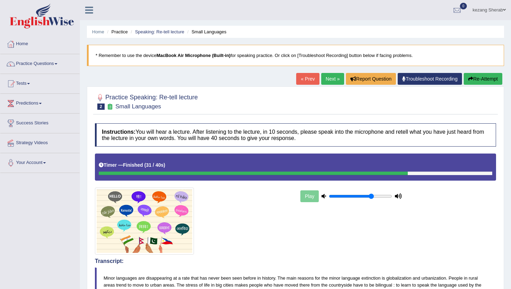
click at [321, 82] on link "Next »" at bounding box center [332, 79] width 23 height 12
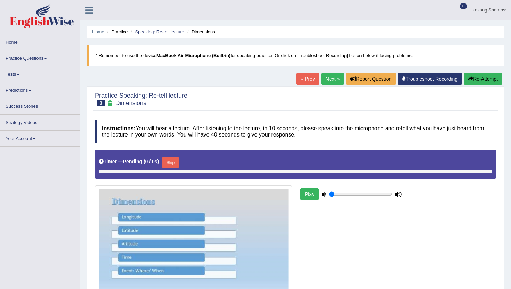
type input "0.7"
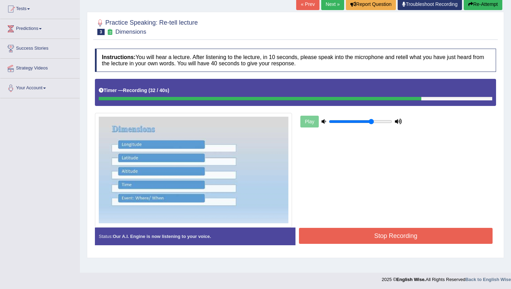
scroll to position [76, 0]
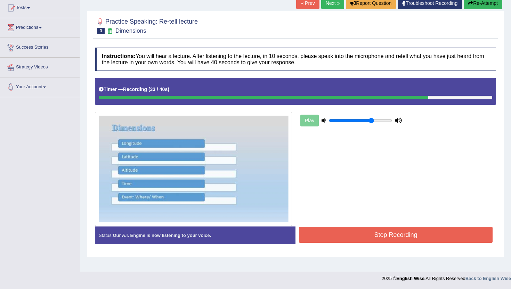
click at [416, 238] on button "Stop Recording" at bounding box center [396, 235] width 194 height 16
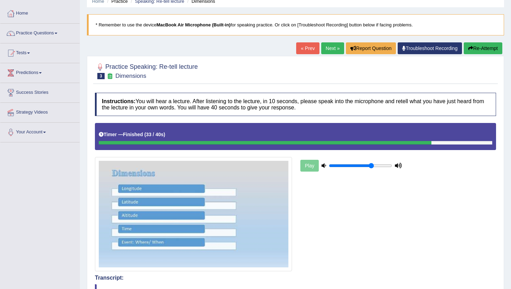
scroll to position [0, 0]
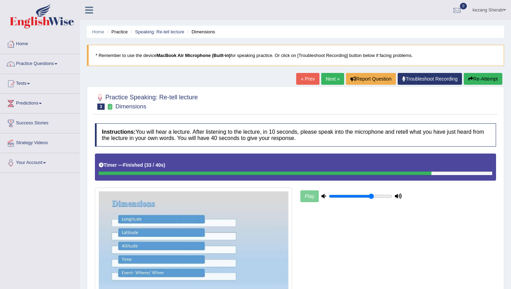
click at [330, 80] on link "Next »" at bounding box center [332, 79] width 23 height 12
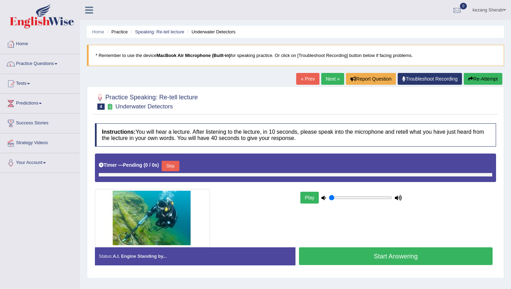
type input "0.7"
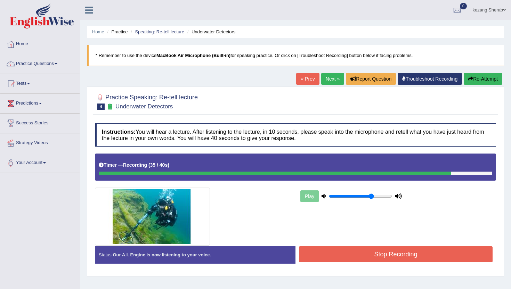
click at [371, 254] on button "Stop Recording" at bounding box center [396, 254] width 194 height 16
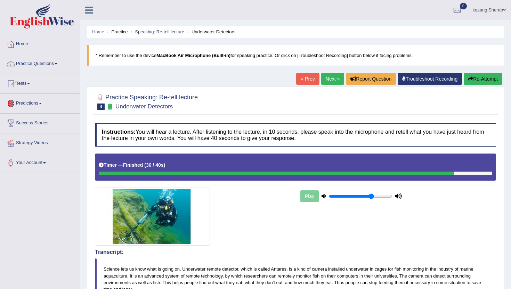
click at [57, 66] on link "Practice Questions" at bounding box center [39, 62] width 79 height 17
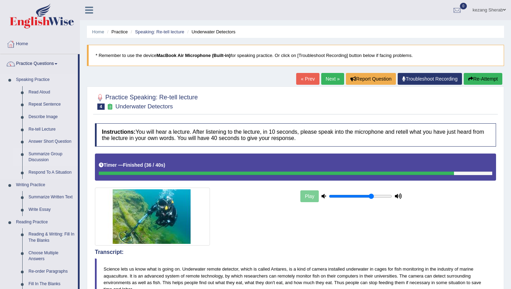
click at [43, 156] on link "Summarize Group Discussion" at bounding box center [51, 157] width 52 height 18
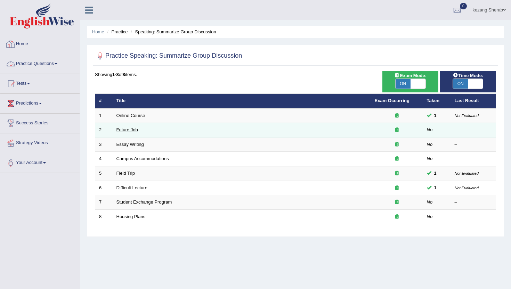
click at [130, 132] on link "Future Job" at bounding box center [127, 129] width 22 height 5
